Goal: Information Seeking & Learning: Learn about a topic

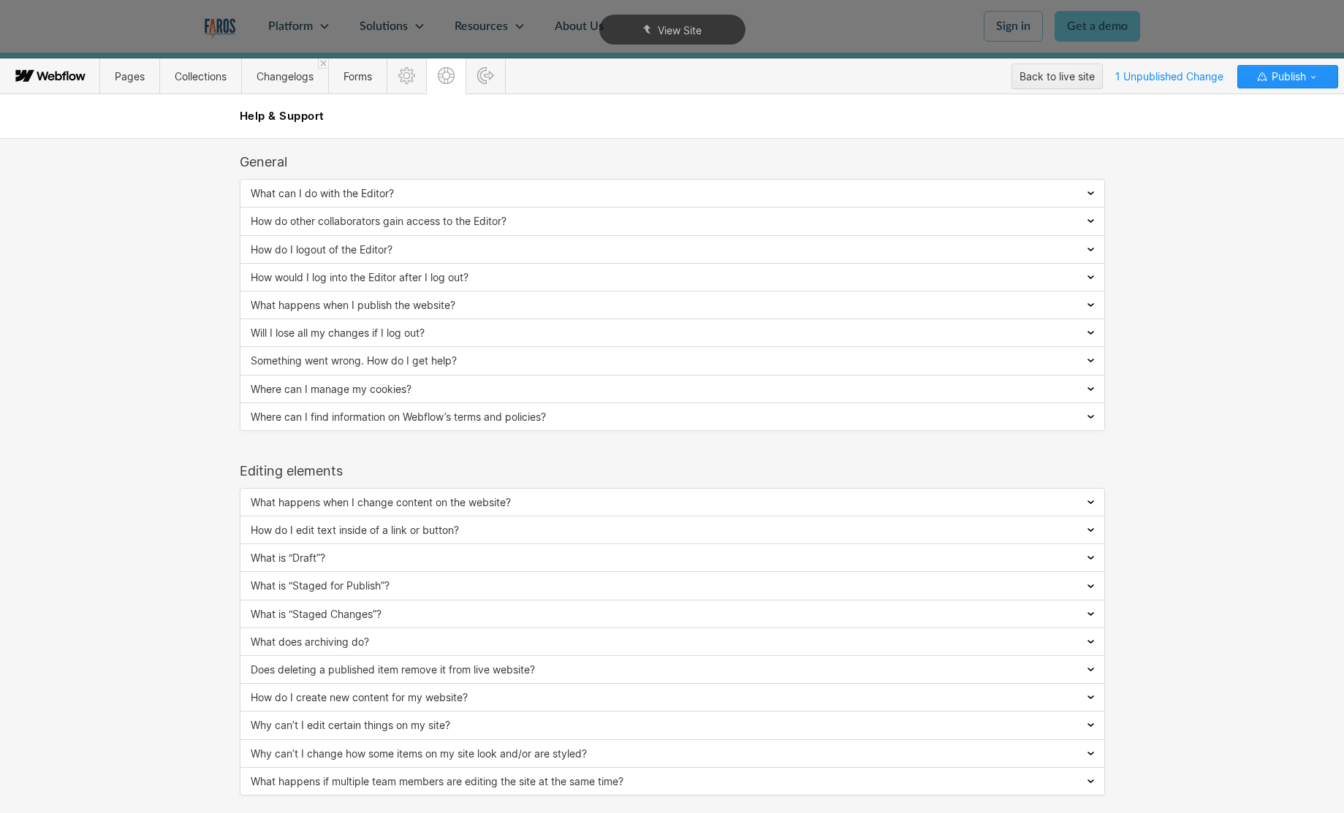
scroll to position [10, 0]
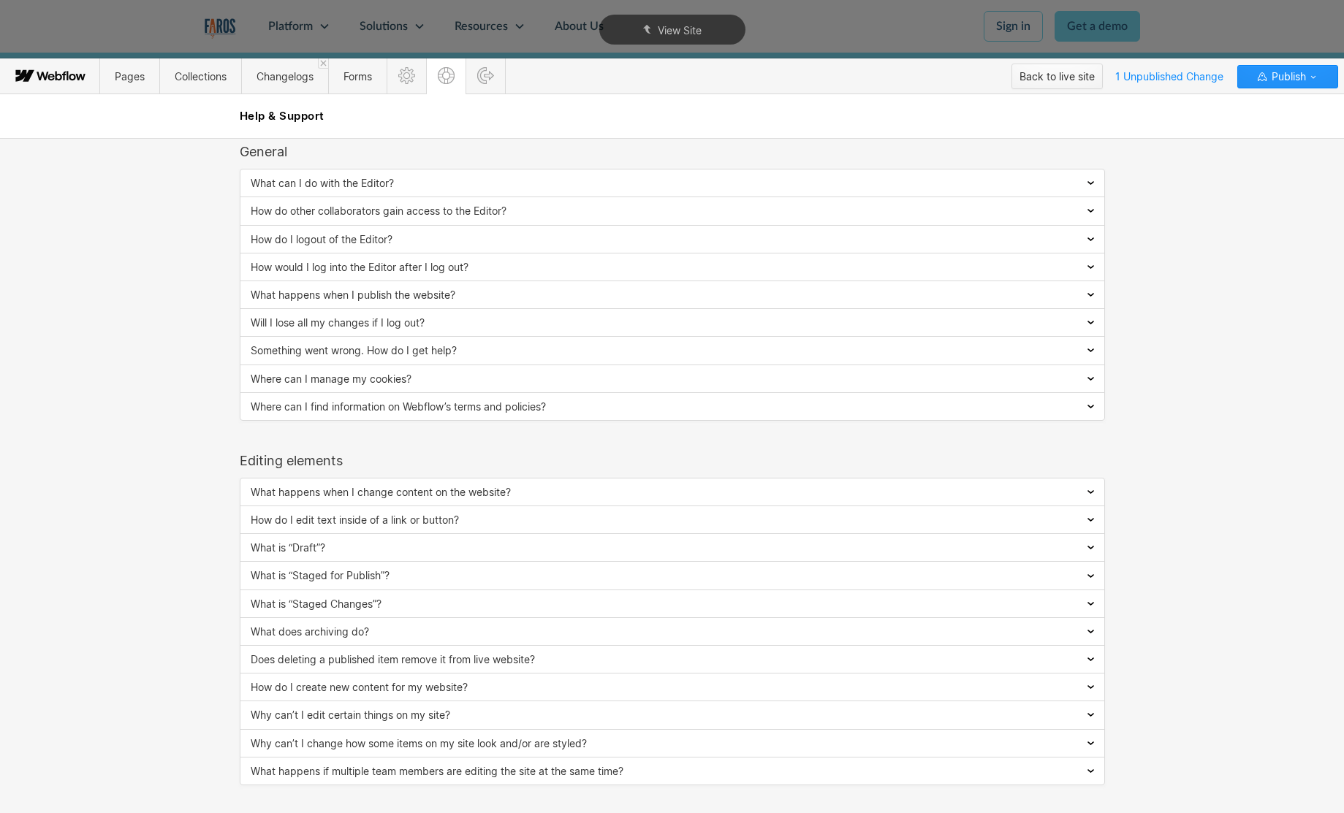
click at [1031, 70] on div "Back to live site" at bounding box center [1057, 77] width 75 height 22
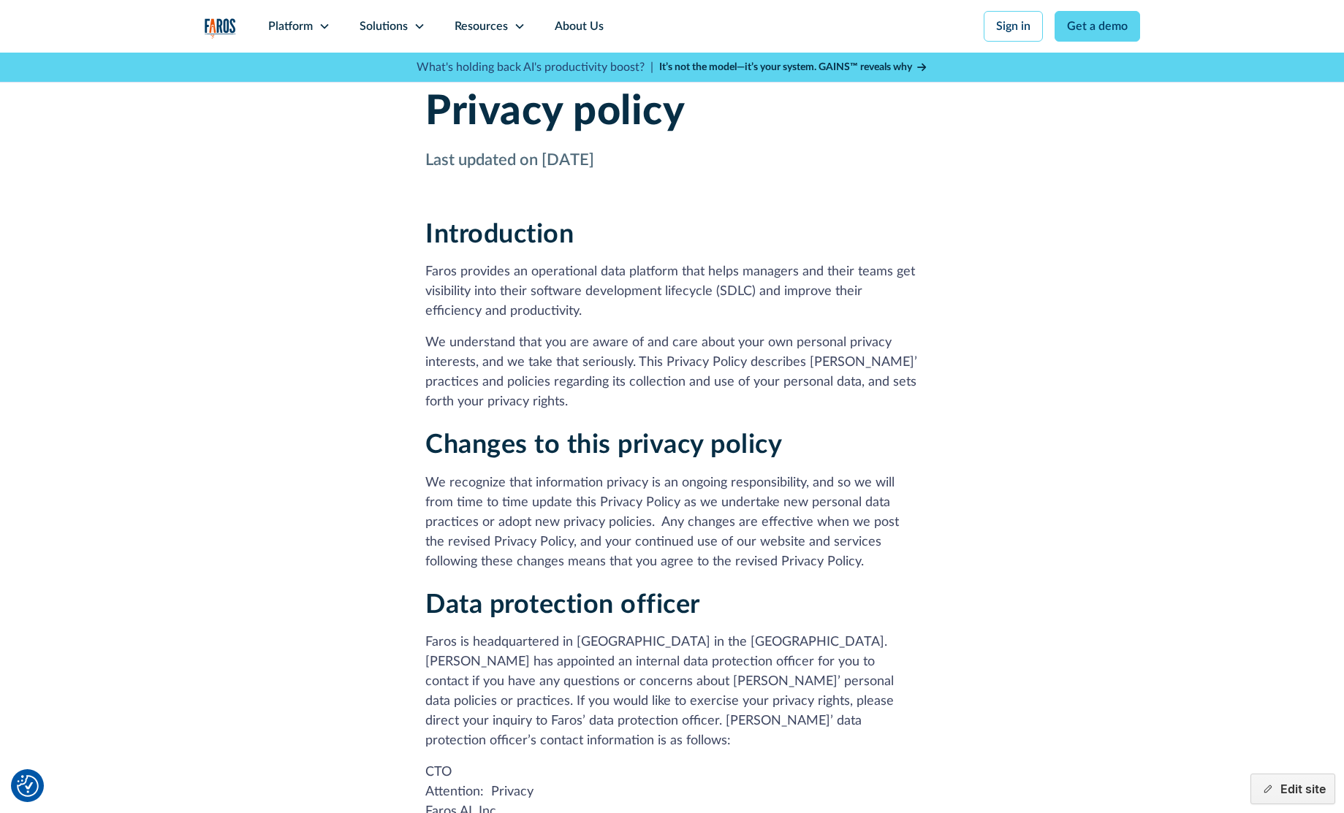
click at [527, 300] on p "Faros provides an operational data platform that helps managers and their teams…" at bounding box center [671, 291] width 493 height 59
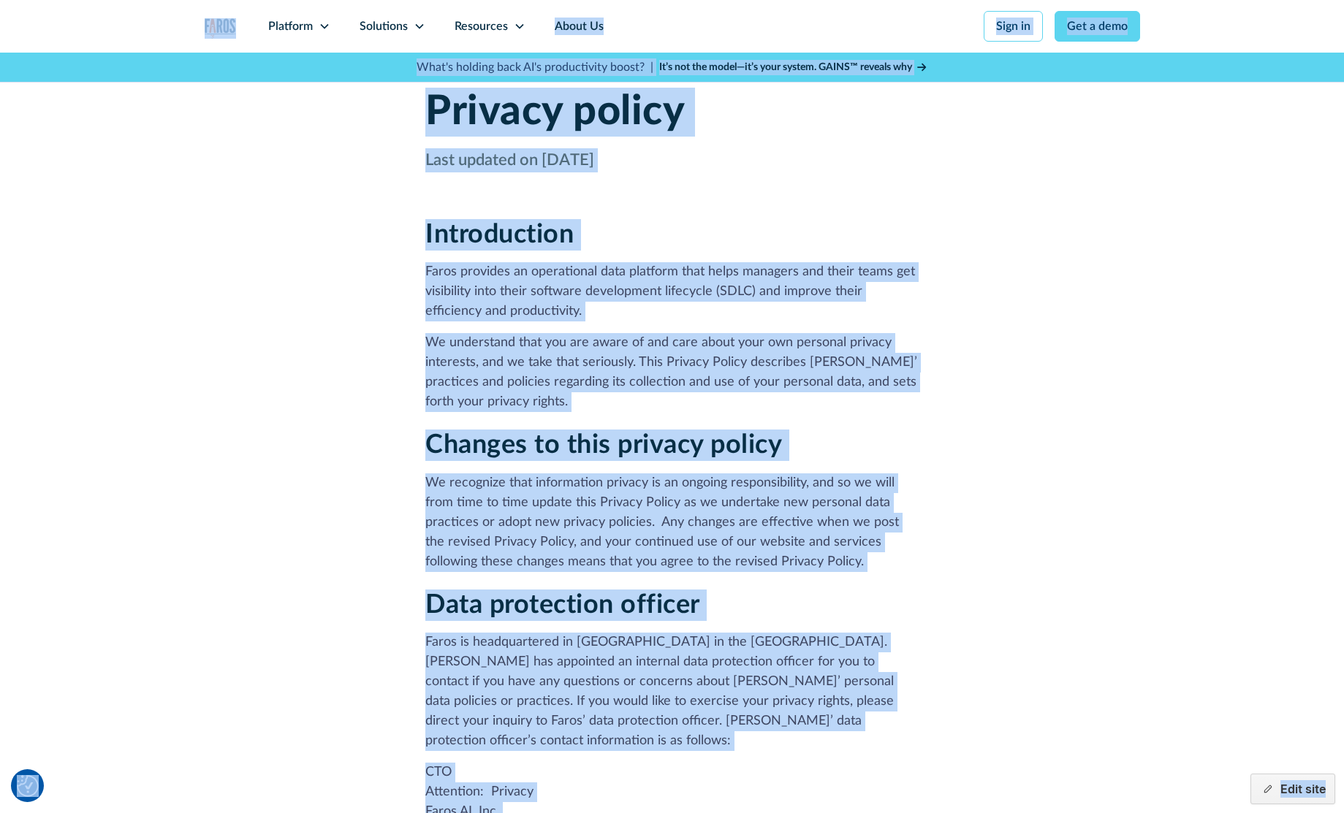
click at [527, 284] on p "Faros provides an operational data platform that helps managers and their teams…" at bounding box center [671, 291] width 493 height 59
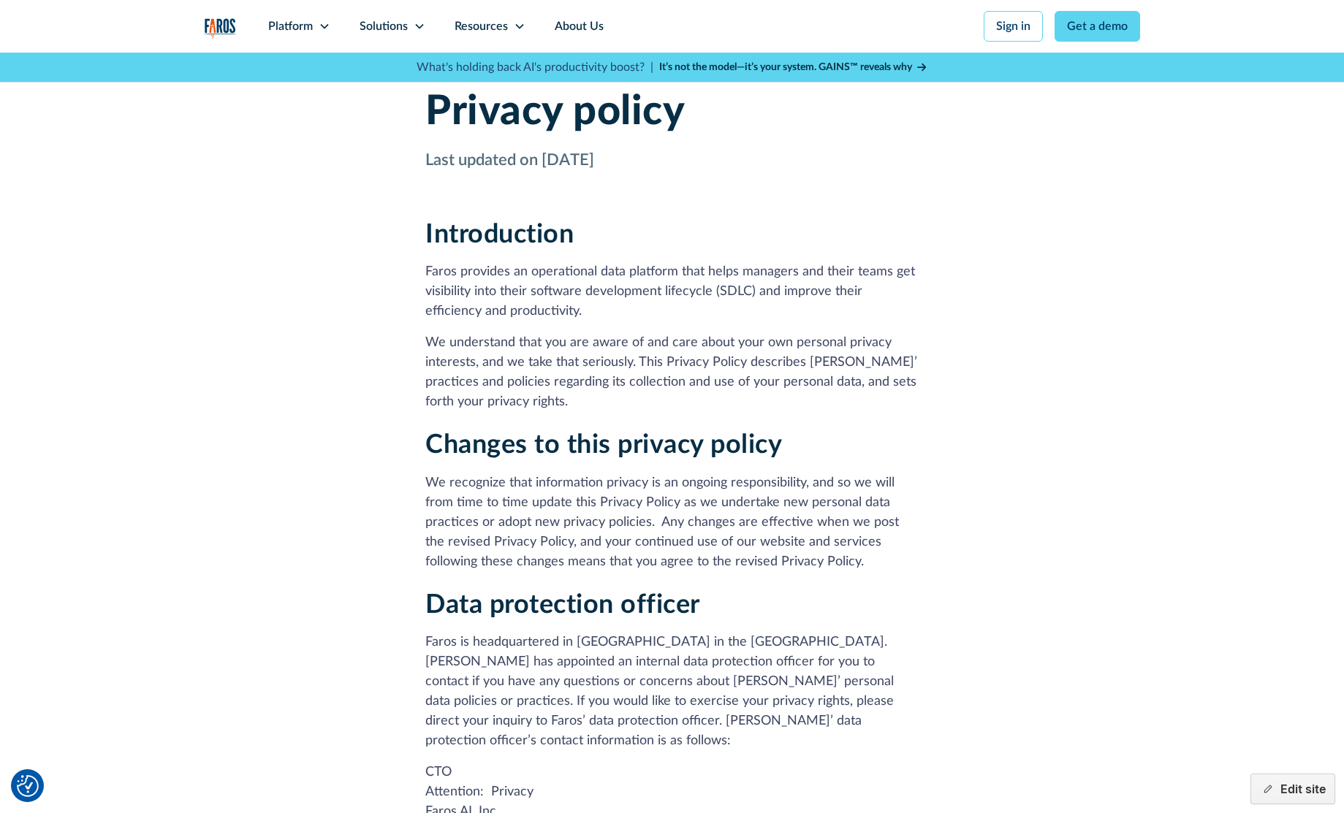
click at [425, 119] on h1 "Privacy policy" at bounding box center [671, 112] width 493 height 49
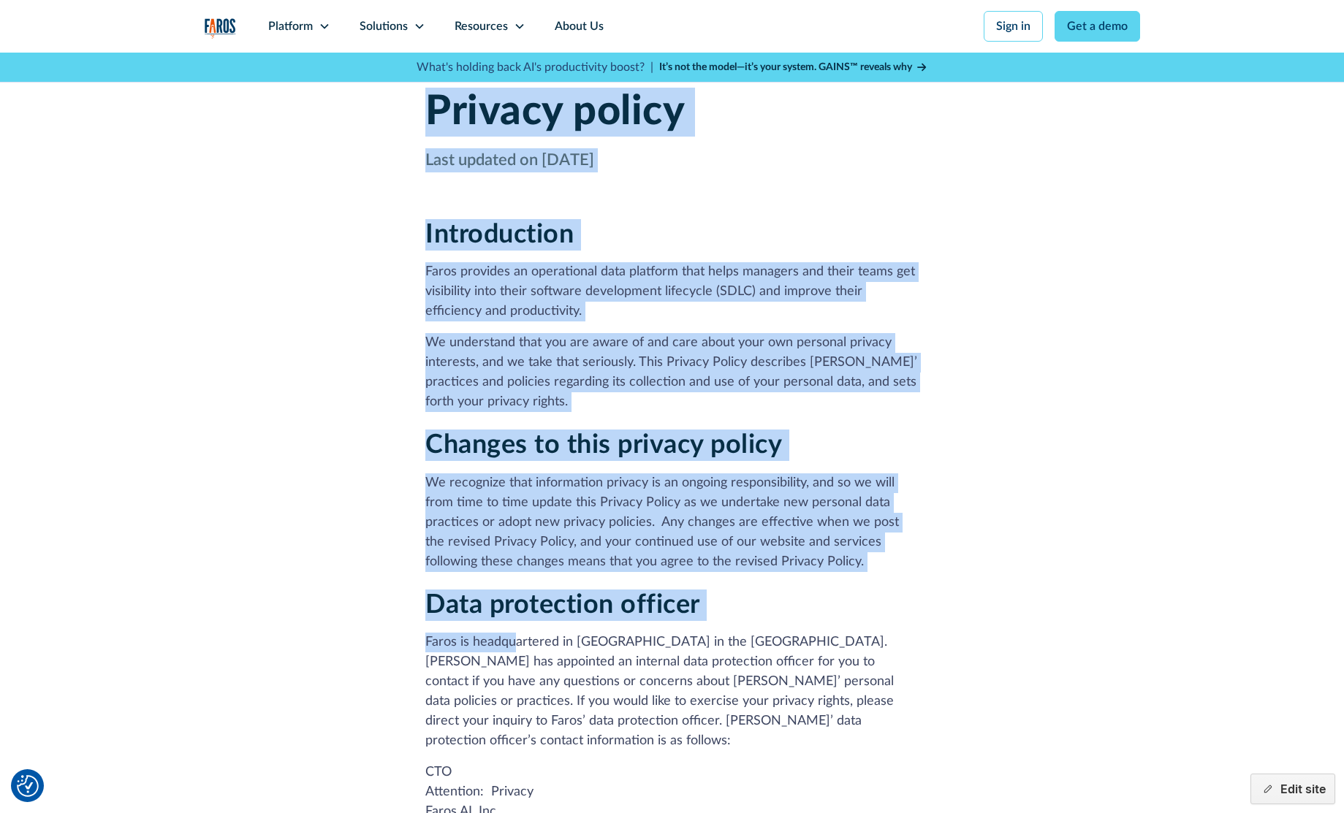
drag, startPoint x: 417, startPoint y: 119, endPoint x: 502, endPoint y: 651, distance: 538.8
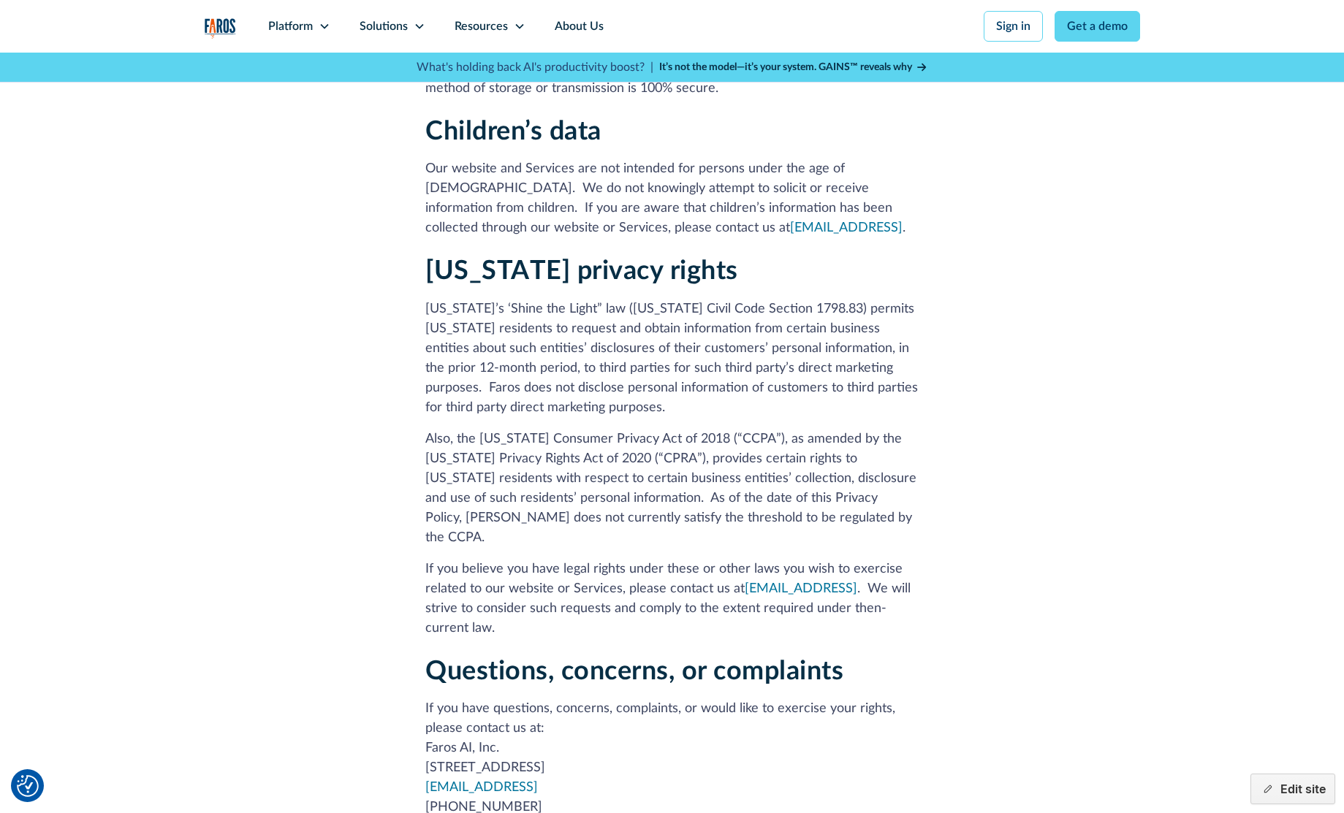
scroll to position [5124, 0]
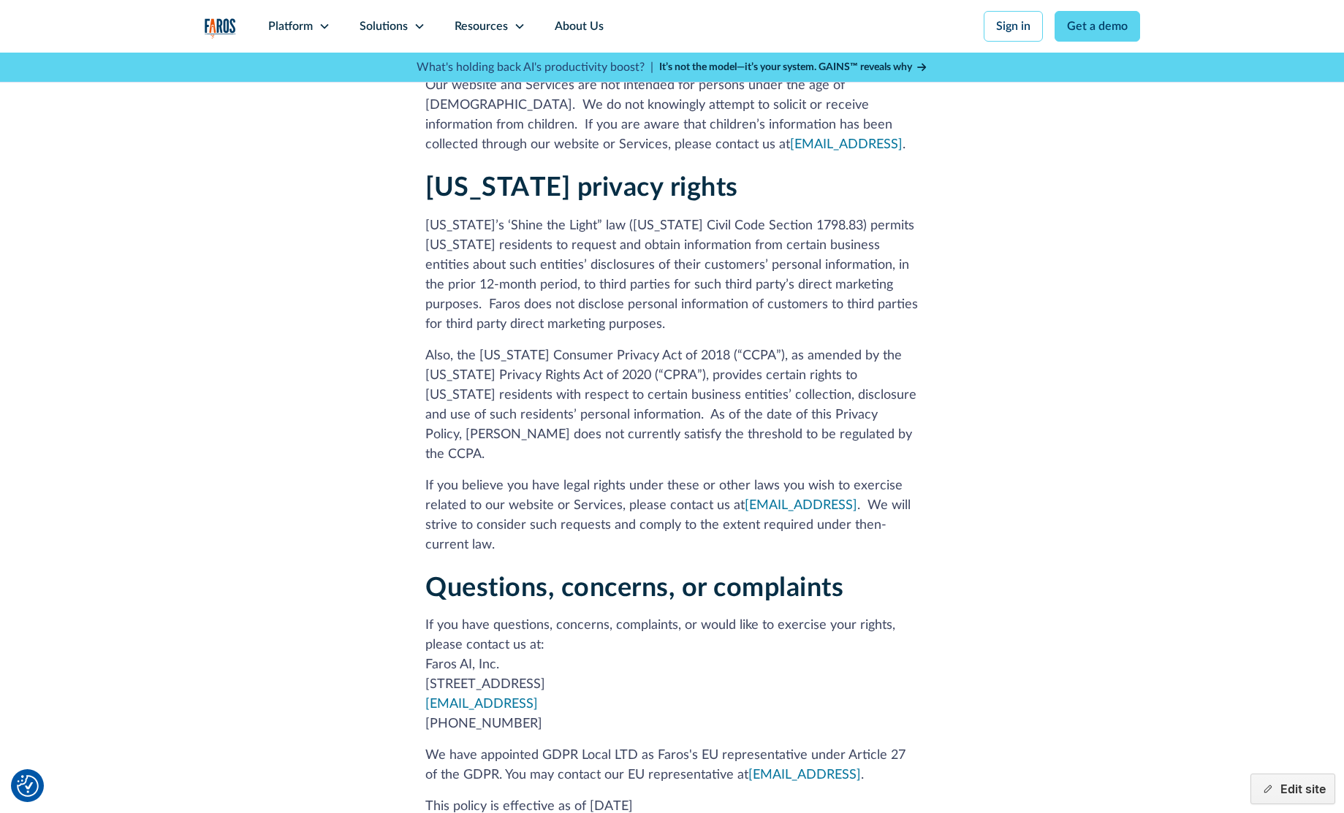
click at [653, 797] on p "This policy is effective as of [DATE]" at bounding box center [671, 807] width 493 height 20
copy div "Privacy policy Last updated on August 6, 2025 Introduction Faros provides an op…"
